Goal: Task Accomplishment & Management: Manage account settings

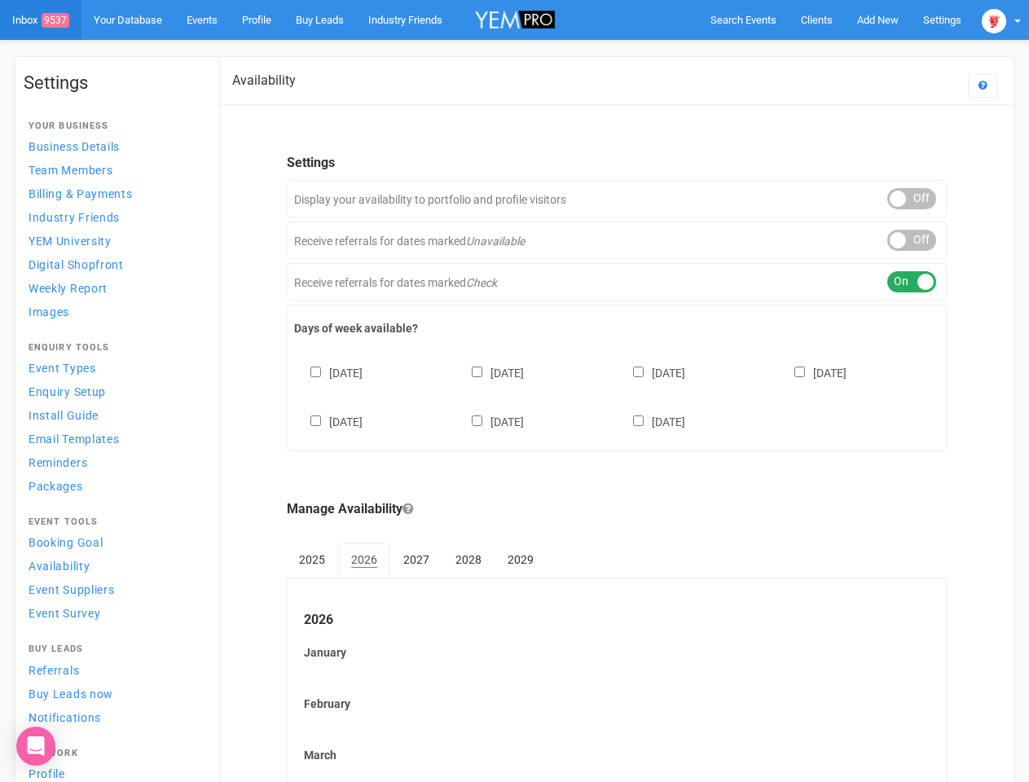
click at [514, 391] on div "[DATE] [DATE] [DATE] [DATE] [DATE] [DATE] [DATE]" at bounding box center [616, 389] width 645 height 98
click at [743, 20] on span "Search Events" at bounding box center [743, 20] width 66 height 12
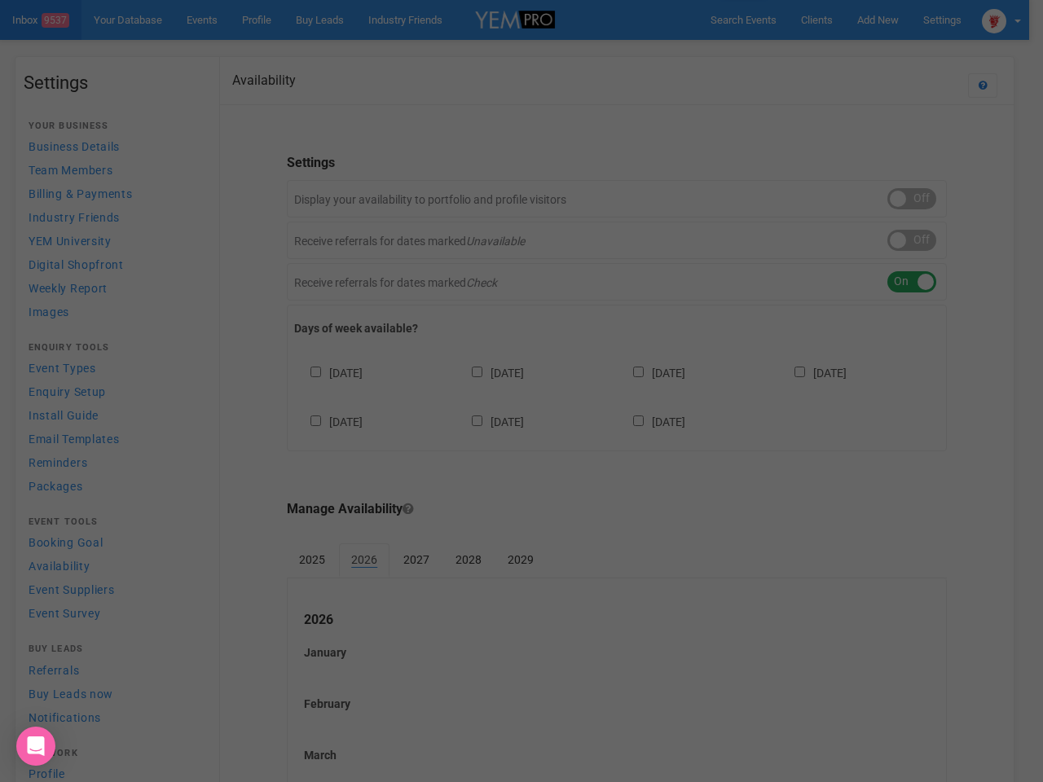
click at [877, 20] on div at bounding box center [521, 391] width 1043 height 782
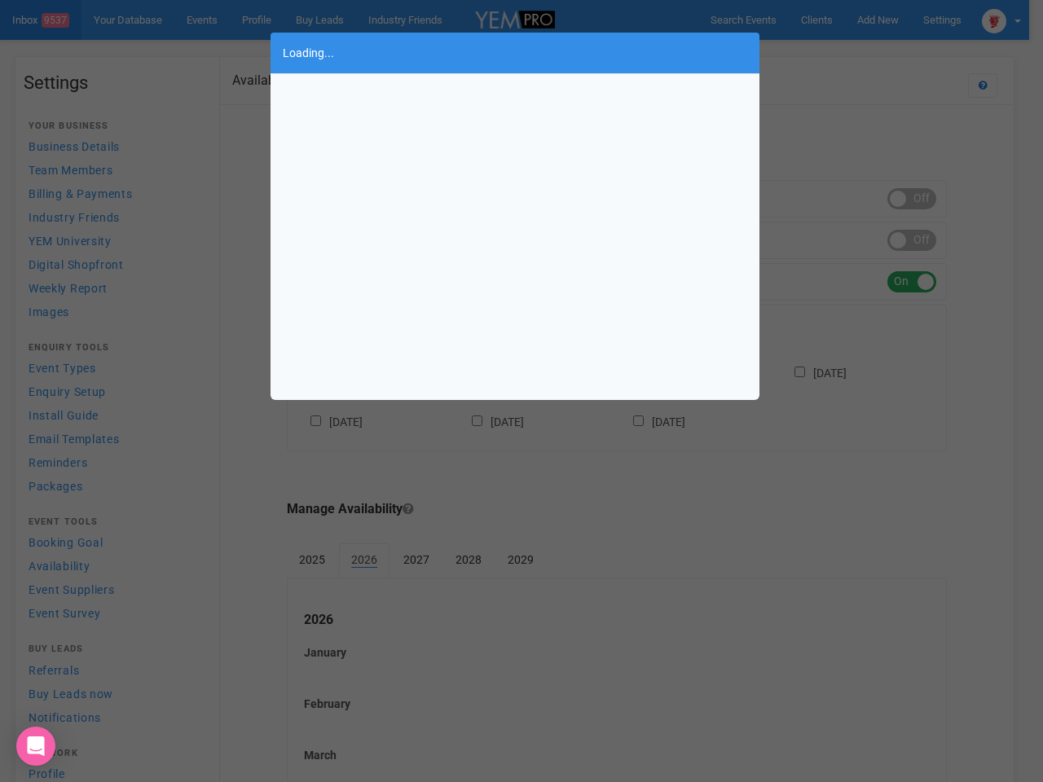
click at [840, 52] on div "Loading..." at bounding box center [521, 391] width 1043 height 782
click at [1001, 20] on div "Loading..." at bounding box center [521, 391] width 1043 height 782
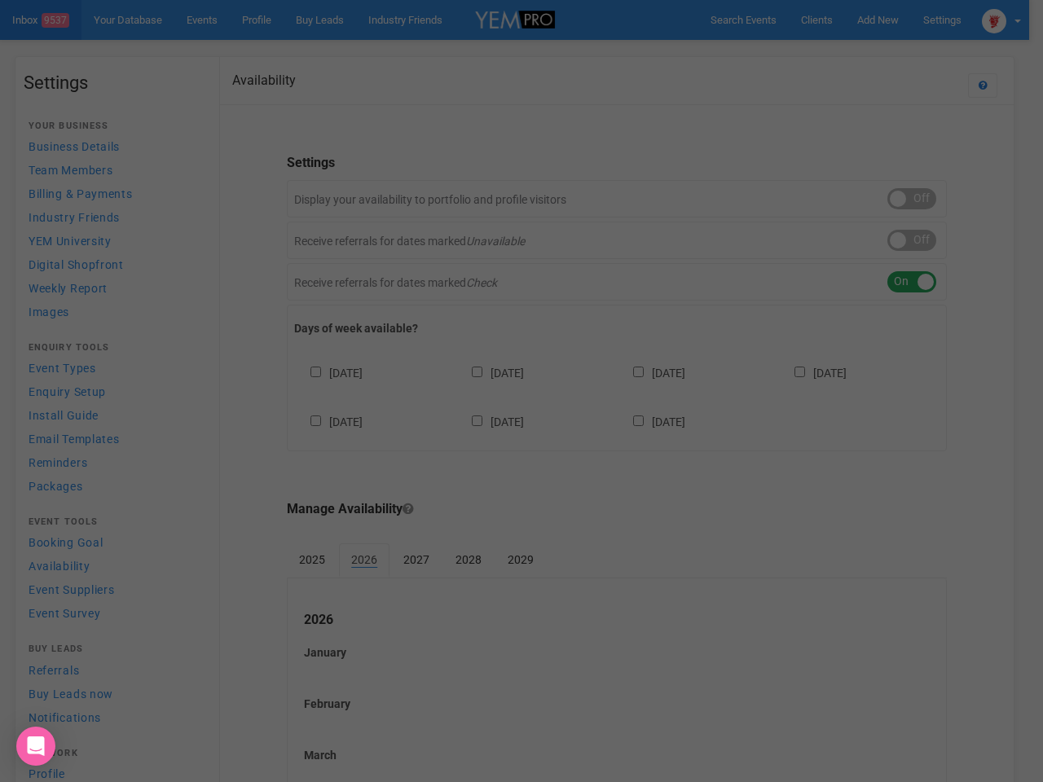
click at [911, 199] on div at bounding box center [521, 391] width 1043 height 782
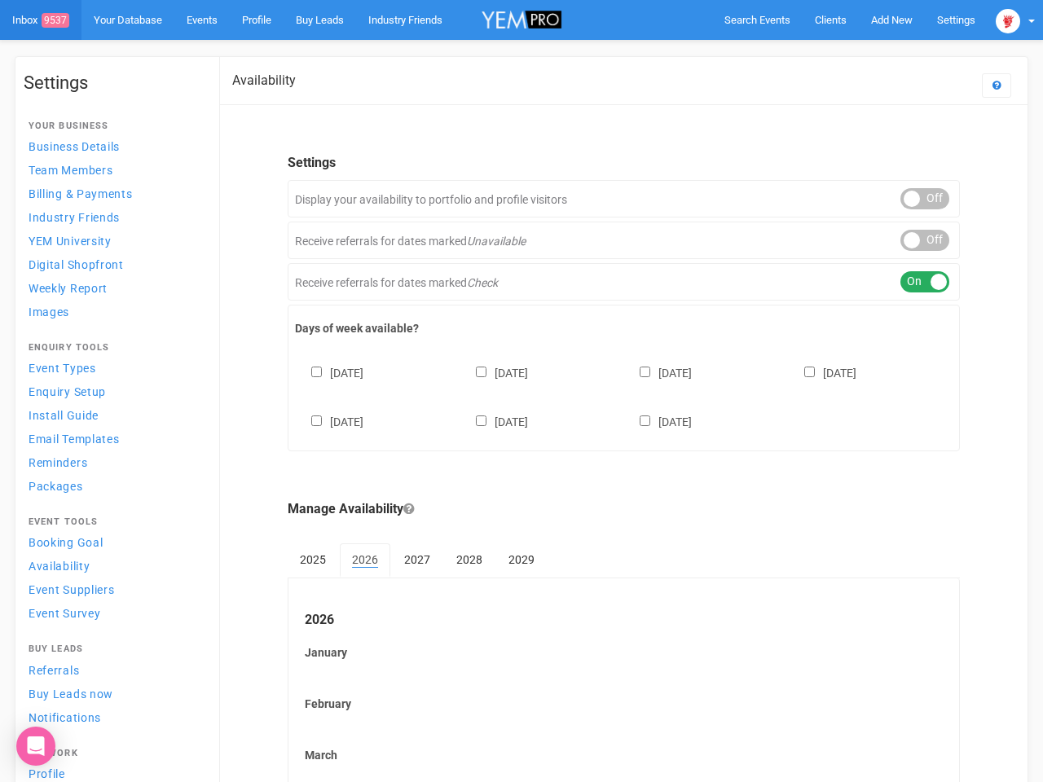
click at [911, 240] on div "ON OFF" at bounding box center [924, 240] width 49 height 21
click at [911, 282] on div "ON OFF" at bounding box center [924, 281] width 49 height 21
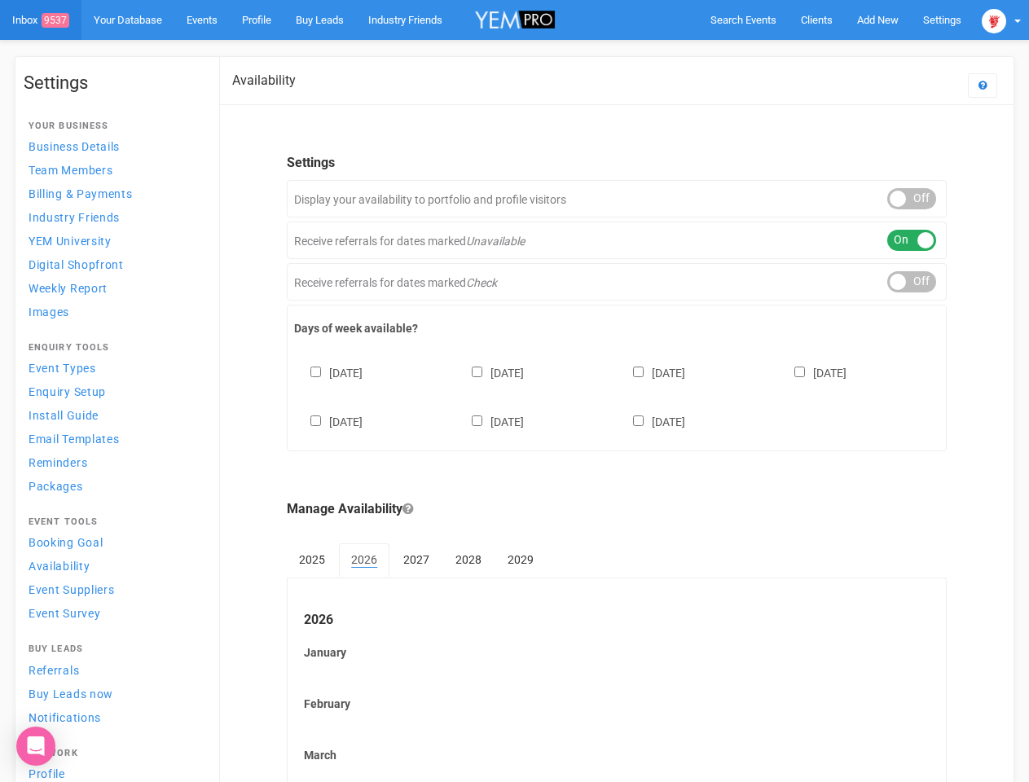
click at [617, 395] on div "[DATE] [DATE] [DATE] [DATE] [DATE] [DATE] [DATE]" at bounding box center [616, 389] width 645 height 98
